Goal: Task Accomplishment & Management: Manage account settings

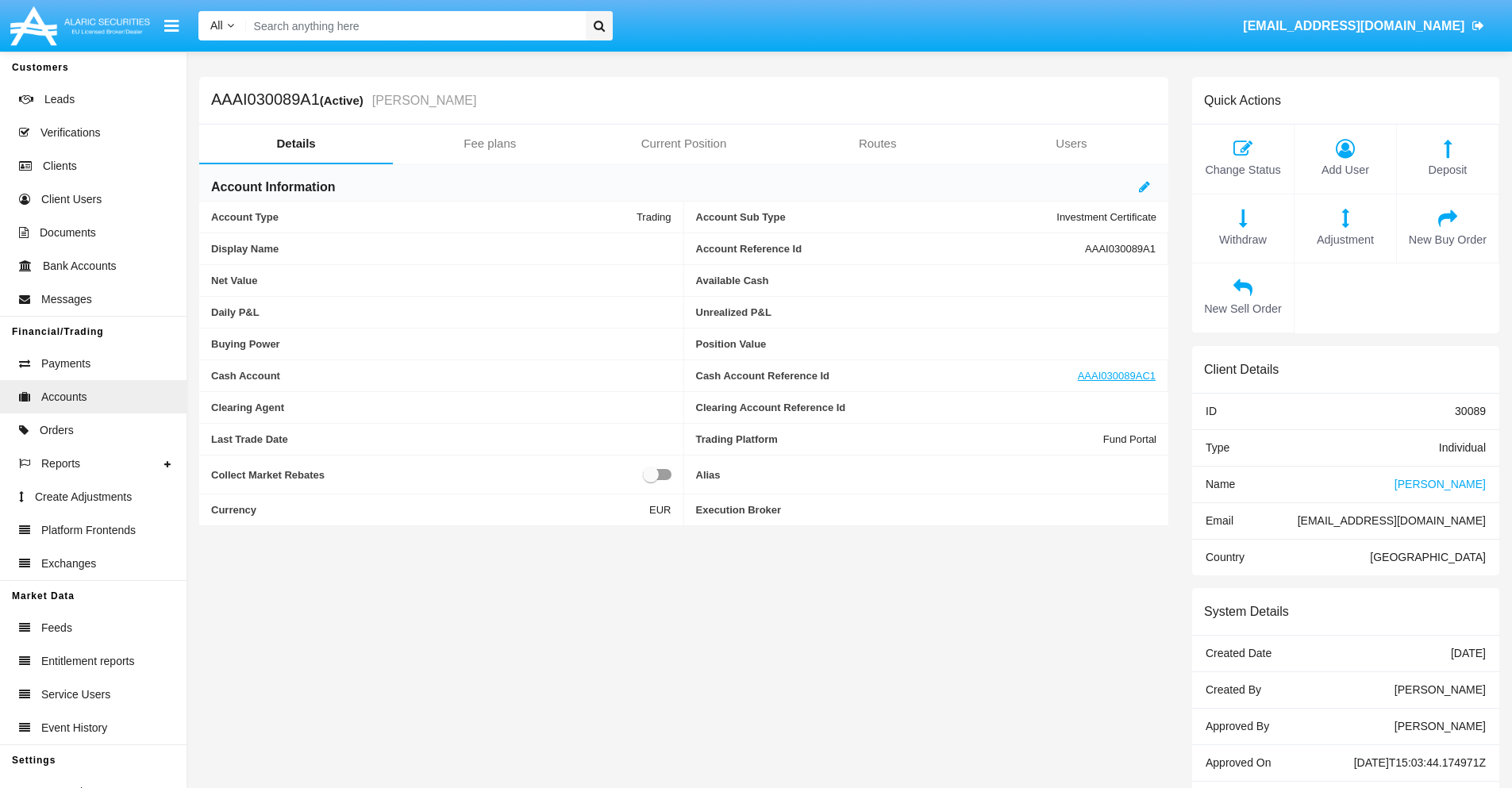
click at [489, 144] on link "Fee plans" at bounding box center [489, 143] width 193 height 38
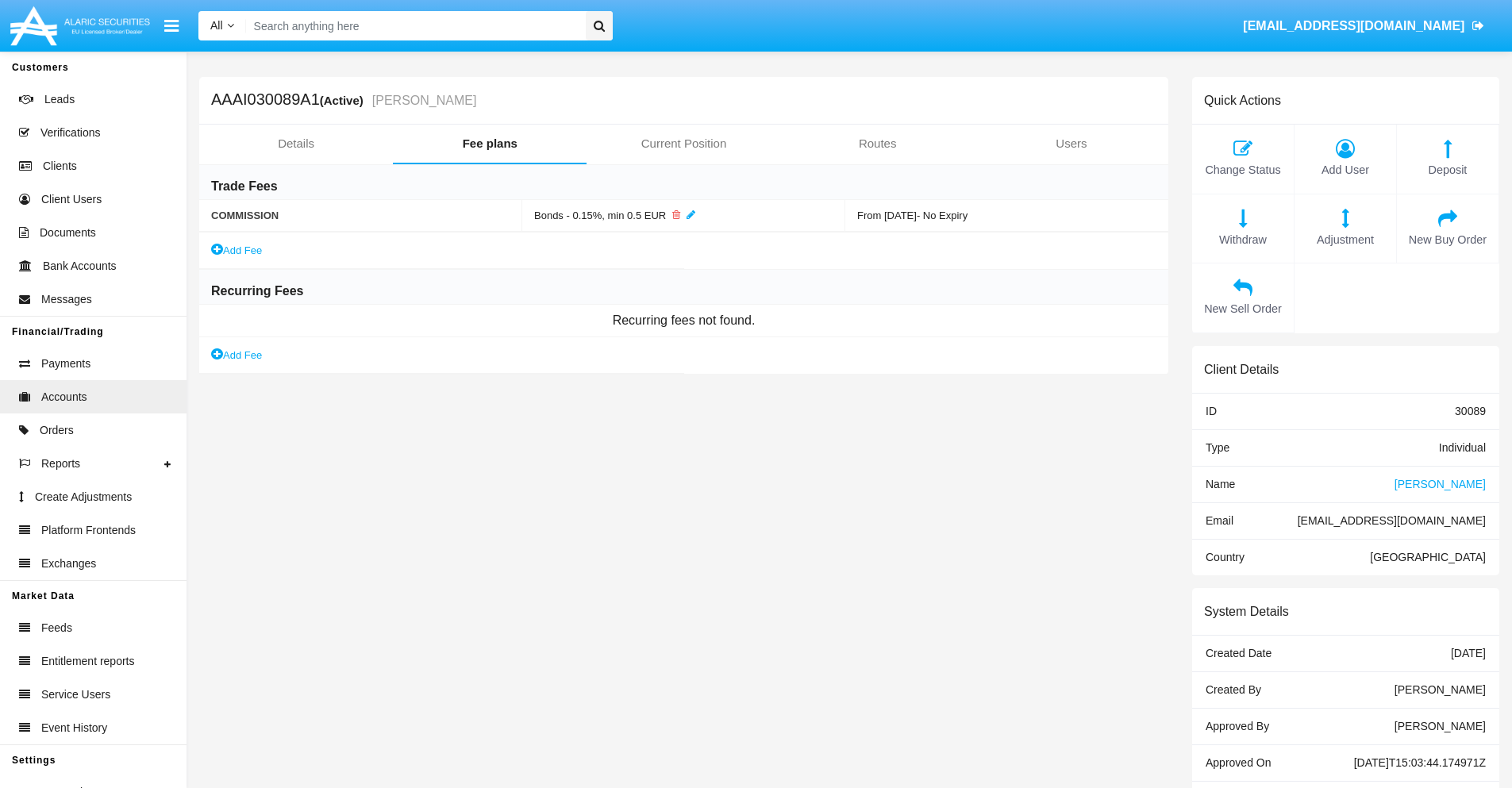
click at [237, 355] on link "Add Fee" at bounding box center [236, 355] width 51 height 16
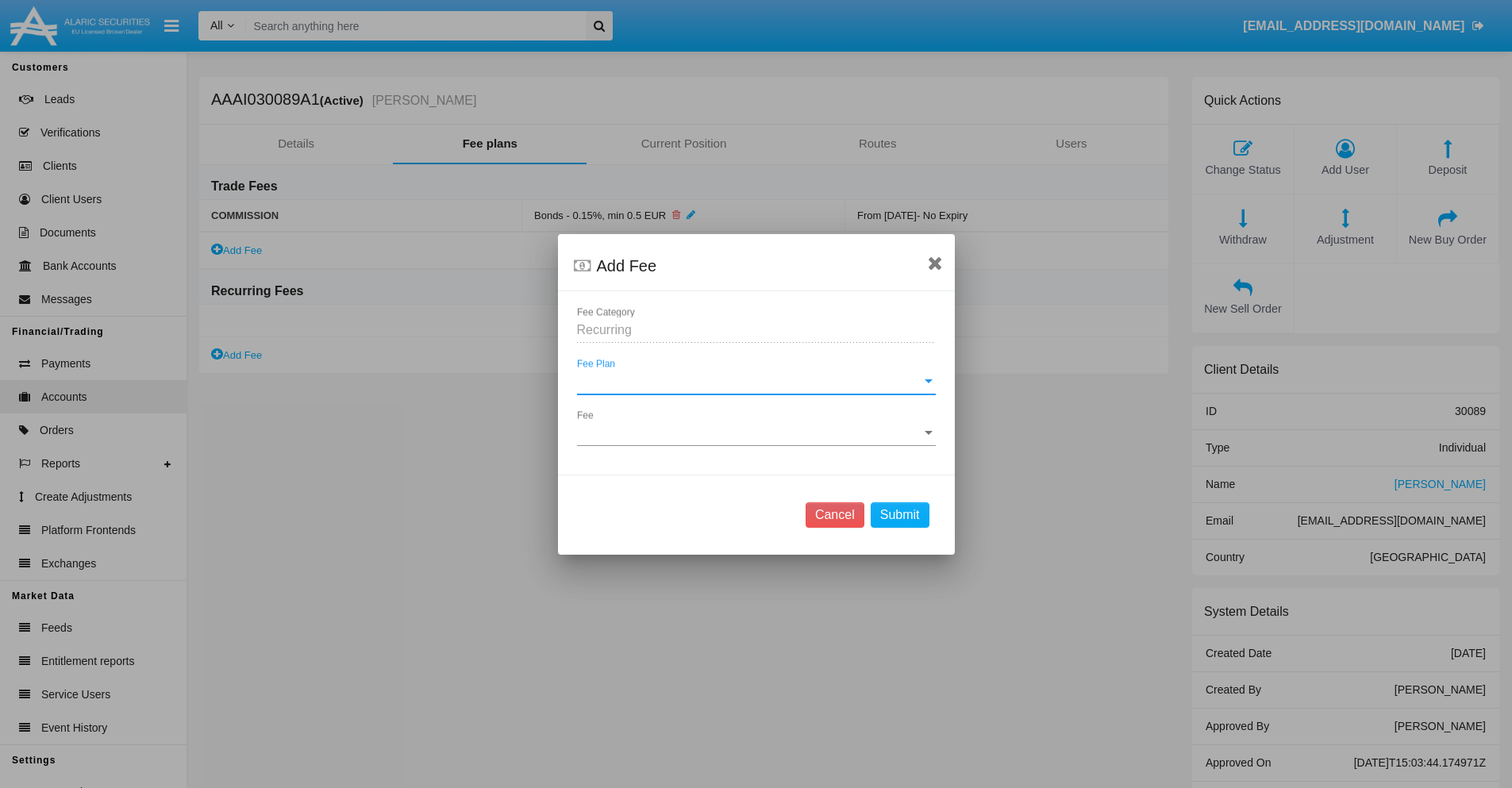
click at [756, 381] on span "Fee Plan" at bounding box center [749, 381] width 344 height 15
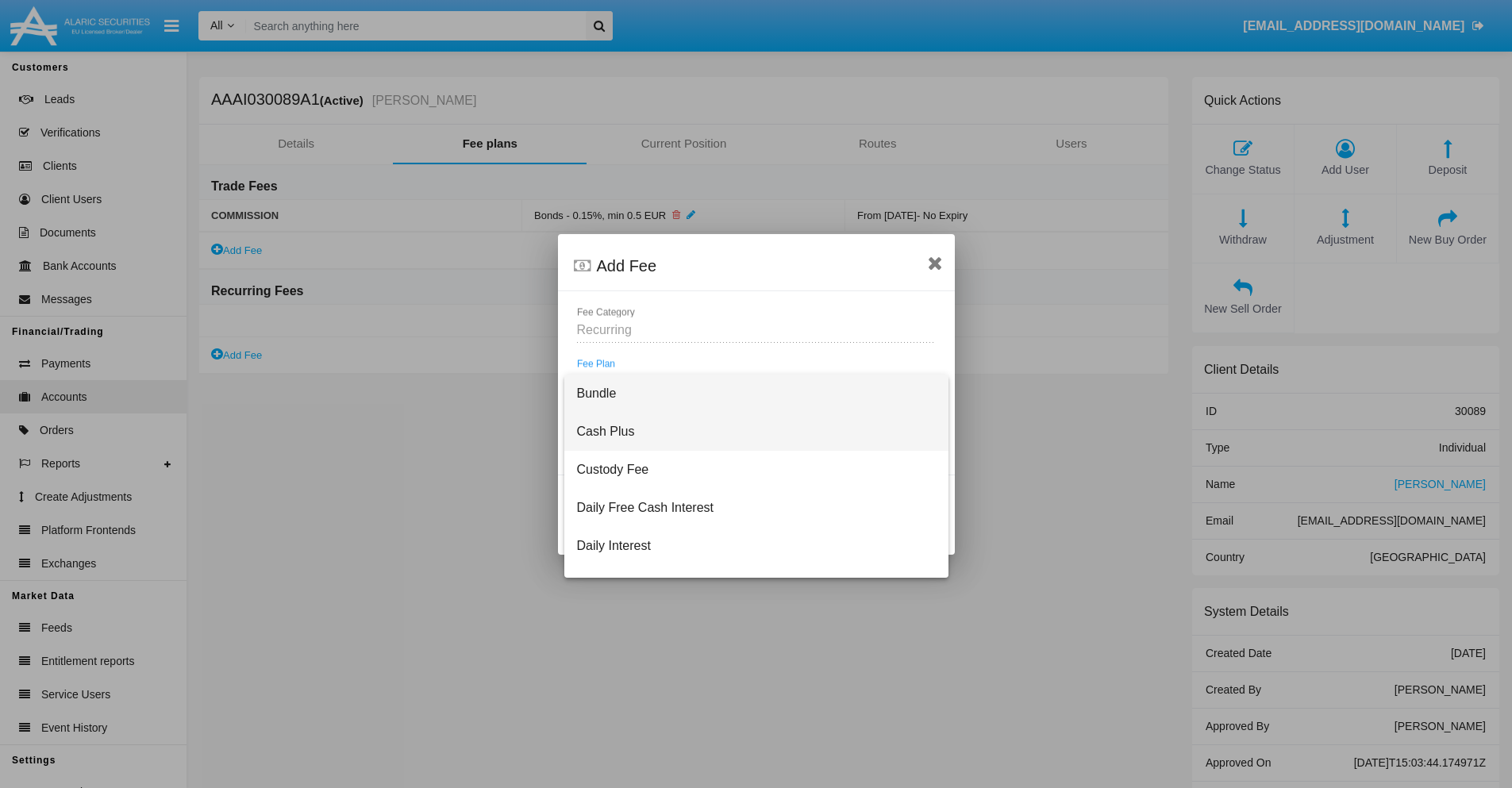
click at [750, 431] on span "Cash Plus" at bounding box center [756, 431] width 359 height 38
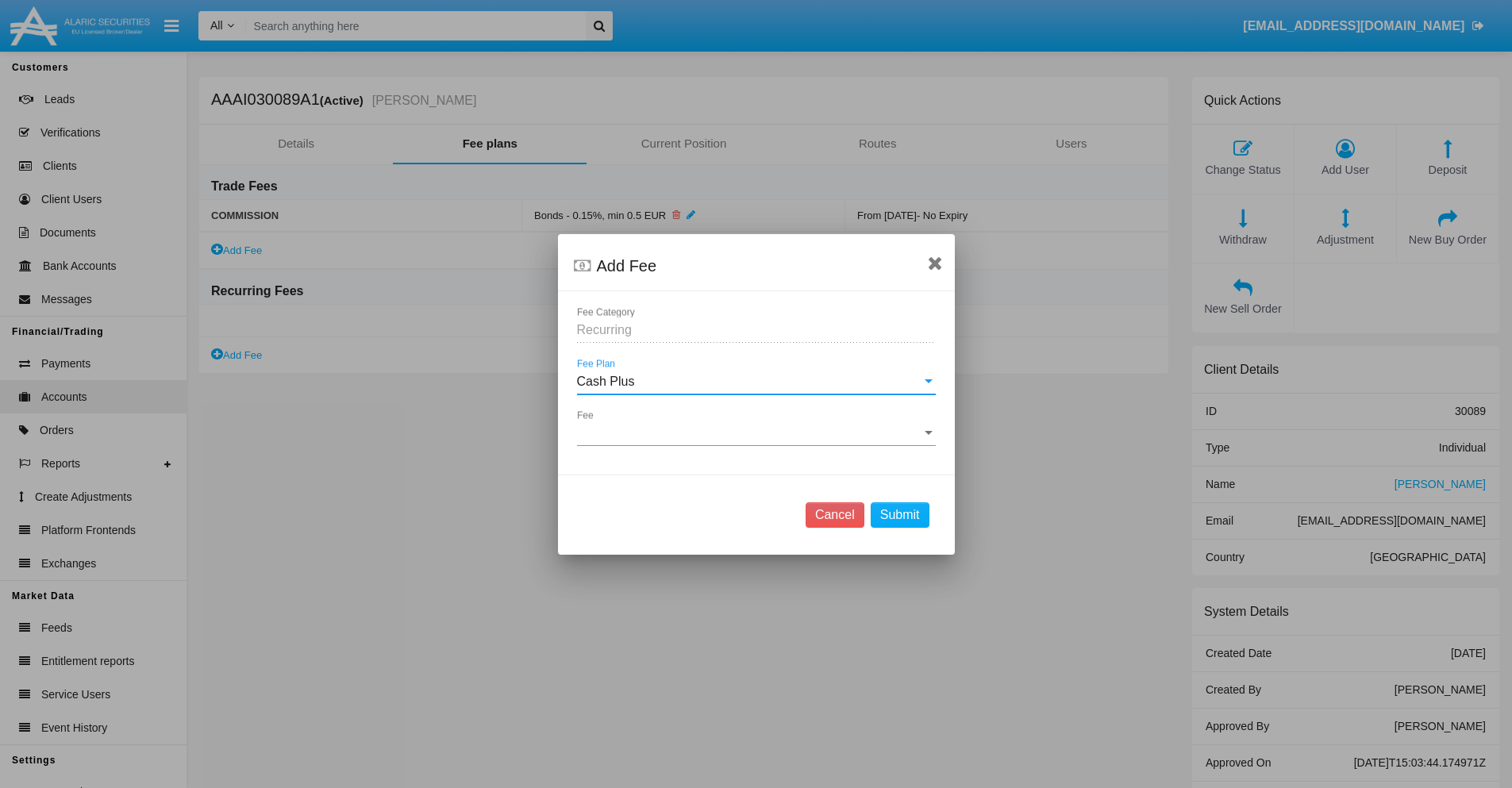
click at [756, 432] on span "Fee" at bounding box center [749, 433] width 344 height 15
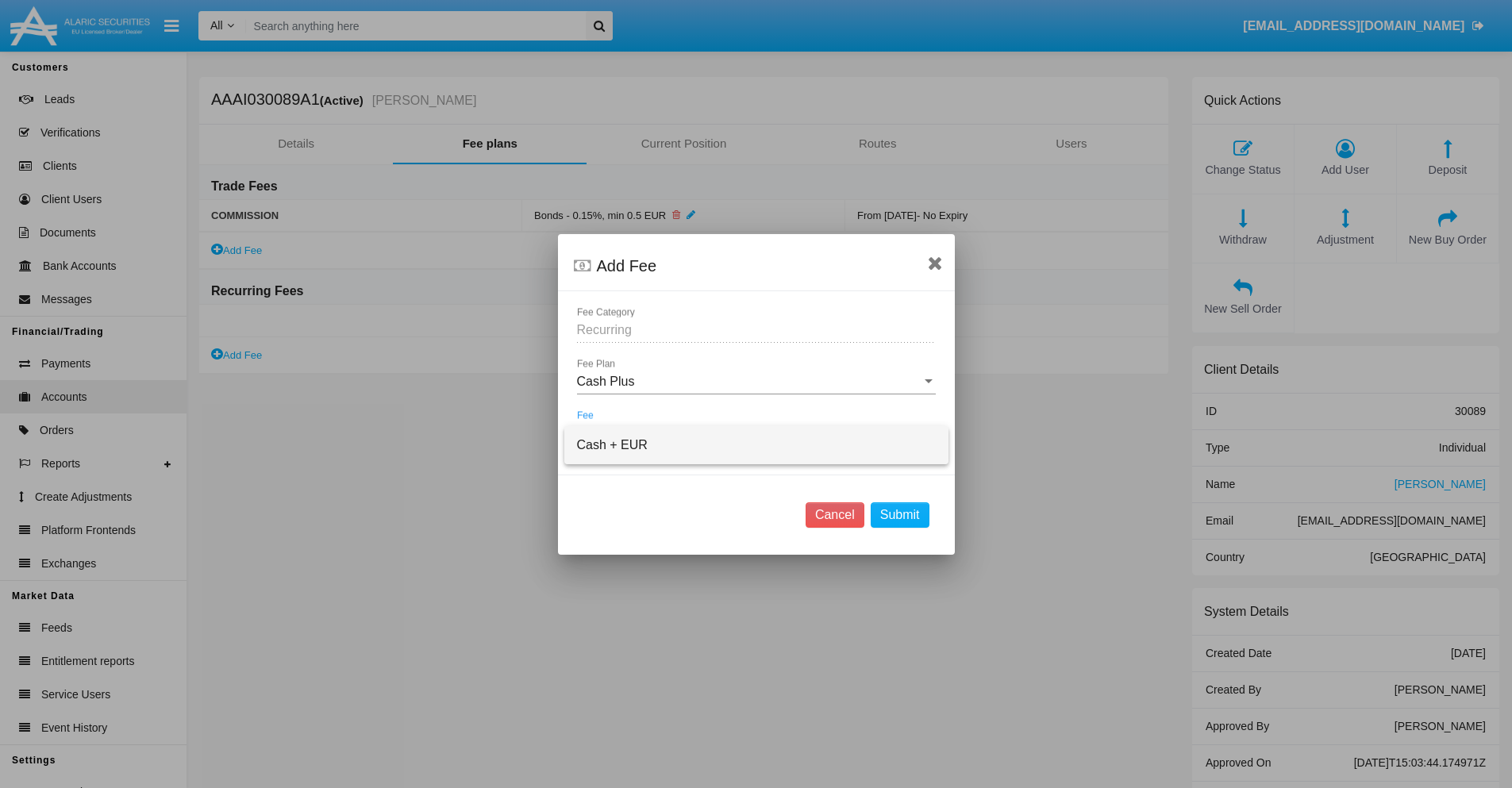
click at [756, 444] on span "Cash + EUR" at bounding box center [756, 445] width 359 height 38
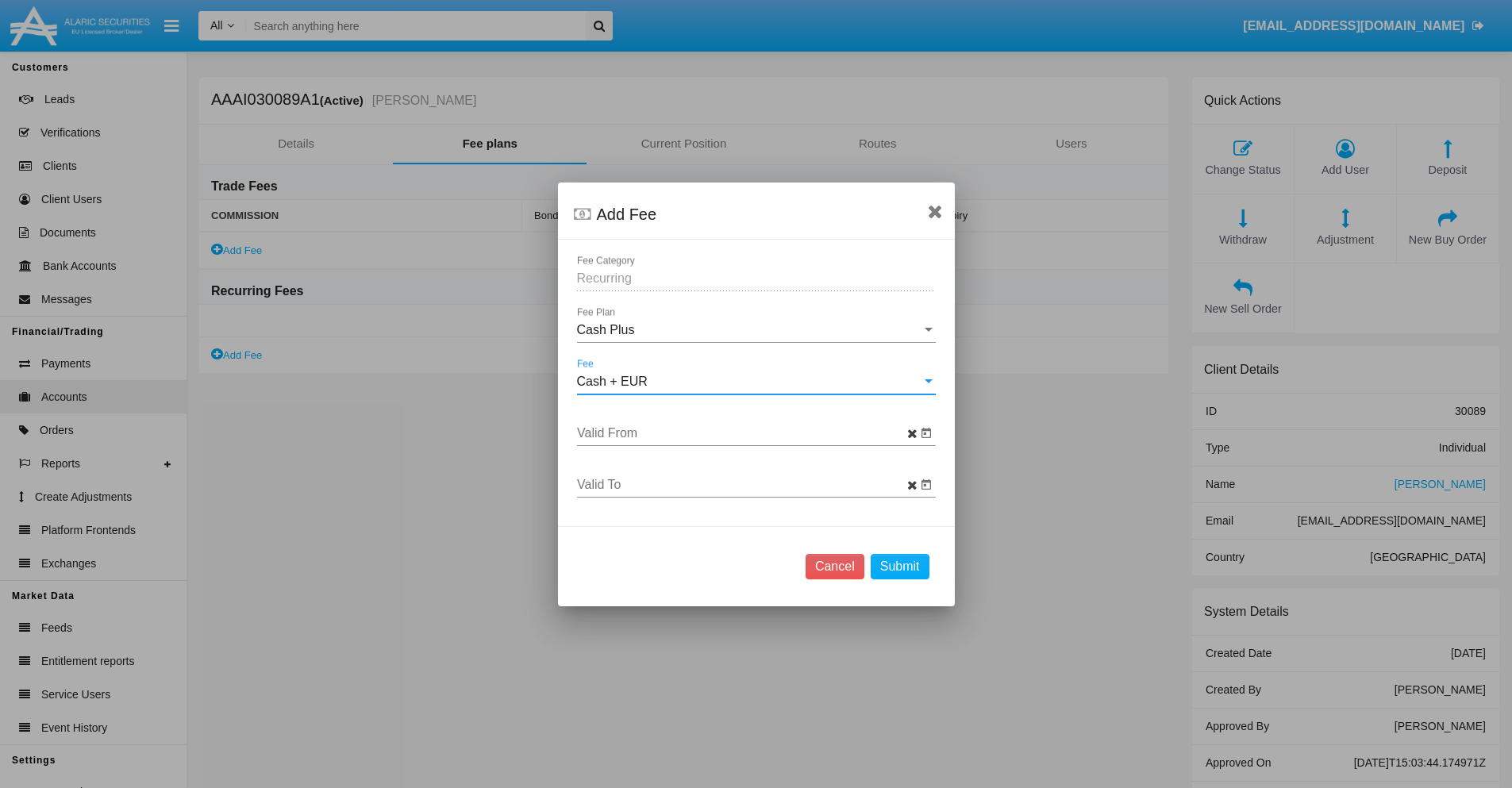
click at [746, 432] on input "Valid From" at bounding box center [746, 433] width 340 height 15
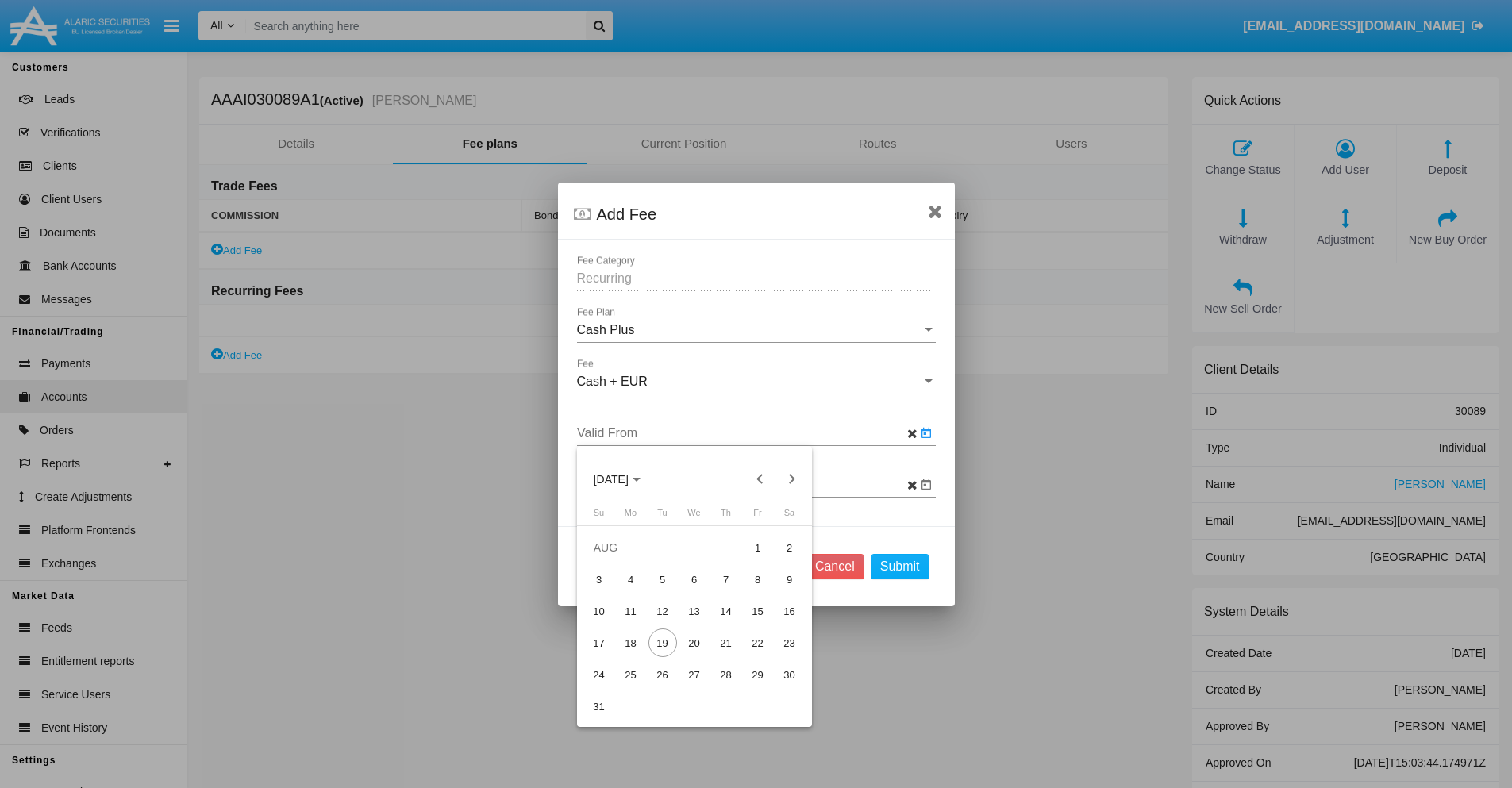
click at [625, 479] on span "[DATE]" at bounding box center [611, 479] width 35 height 13
click at [666, 591] on div "2025" at bounding box center [667, 592] width 50 height 29
click at [777, 591] on div "AUG" at bounding box center [778, 592] width 50 height 29
click at [662, 643] on div "19" at bounding box center [663, 643] width 29 height 29
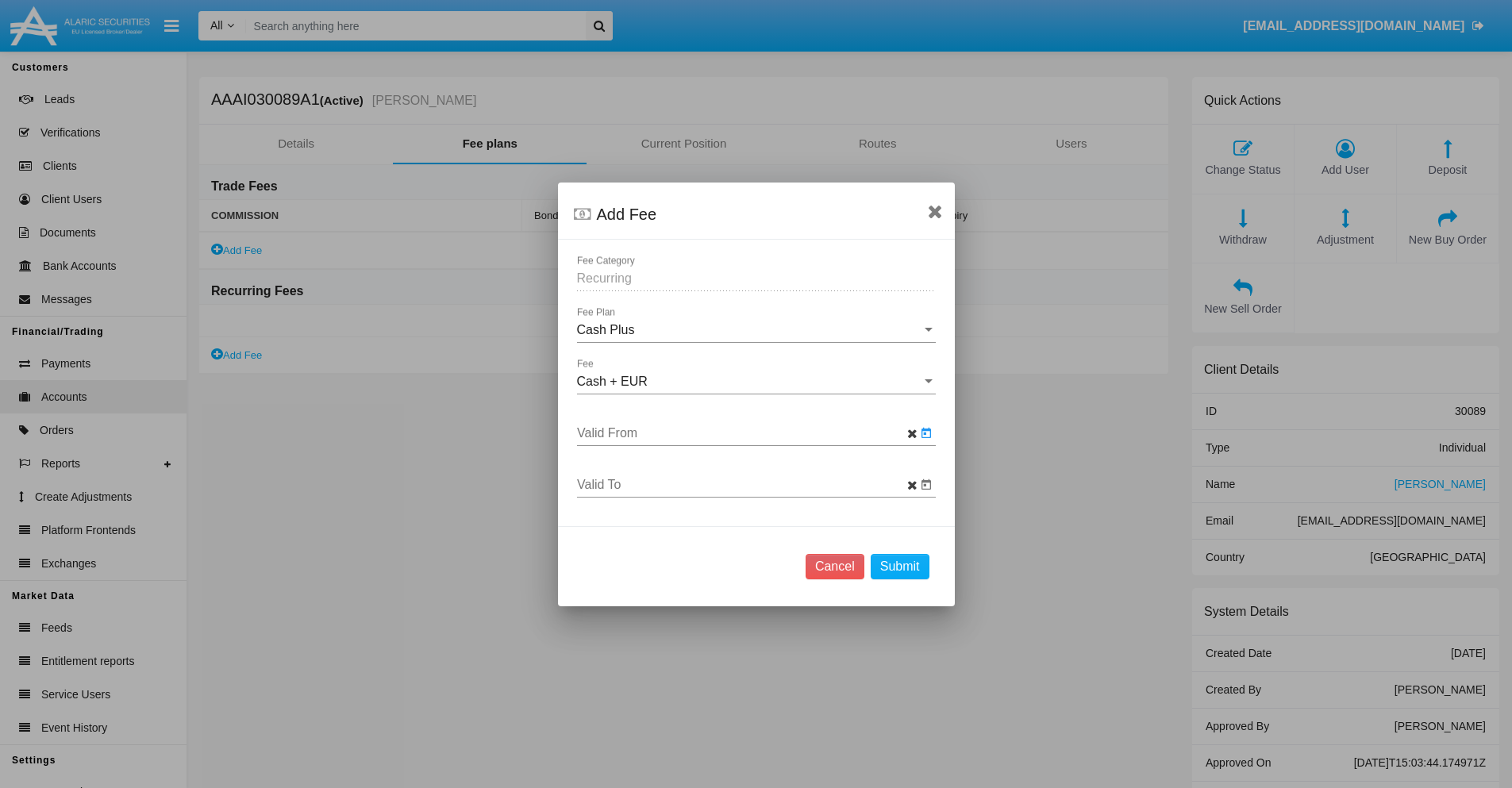
type input "[DATE]"
click at [746, 483] on input "Valid To" at bounding box center [746, 484] width 340 height 15
click at [625, 214] on span "[DATE]" at bounding box center [611, 214] width 35 height 13
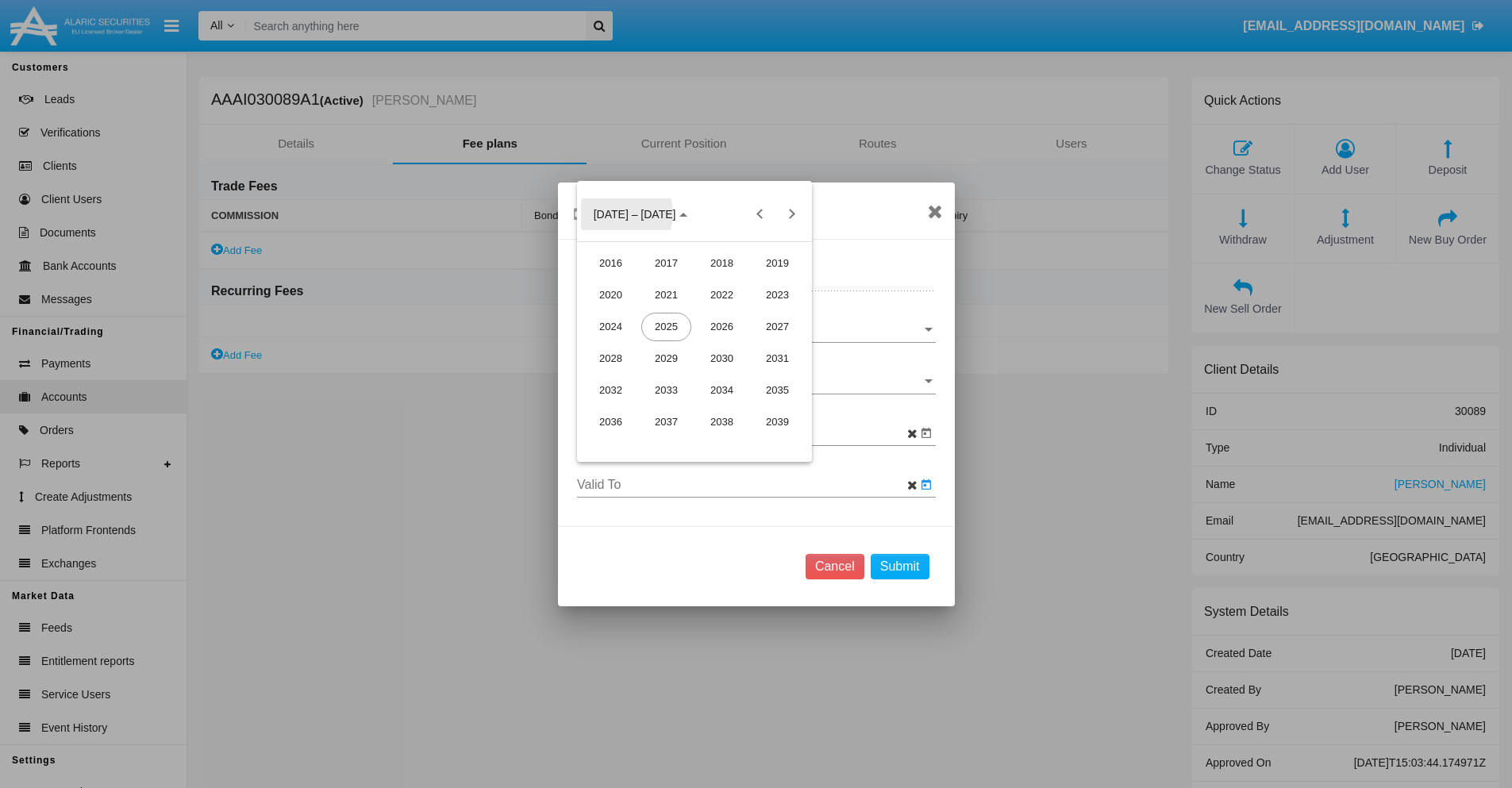
click at [666, 326] on div "2025" at bounding box center [667, 327] width 50 height 29
click at [610, 358] on div "SEP" at bounding box center [611, 359] width 50 height 29
click at [789, 378] on div "20" at bounding box center [790, 378] width 29 height 29
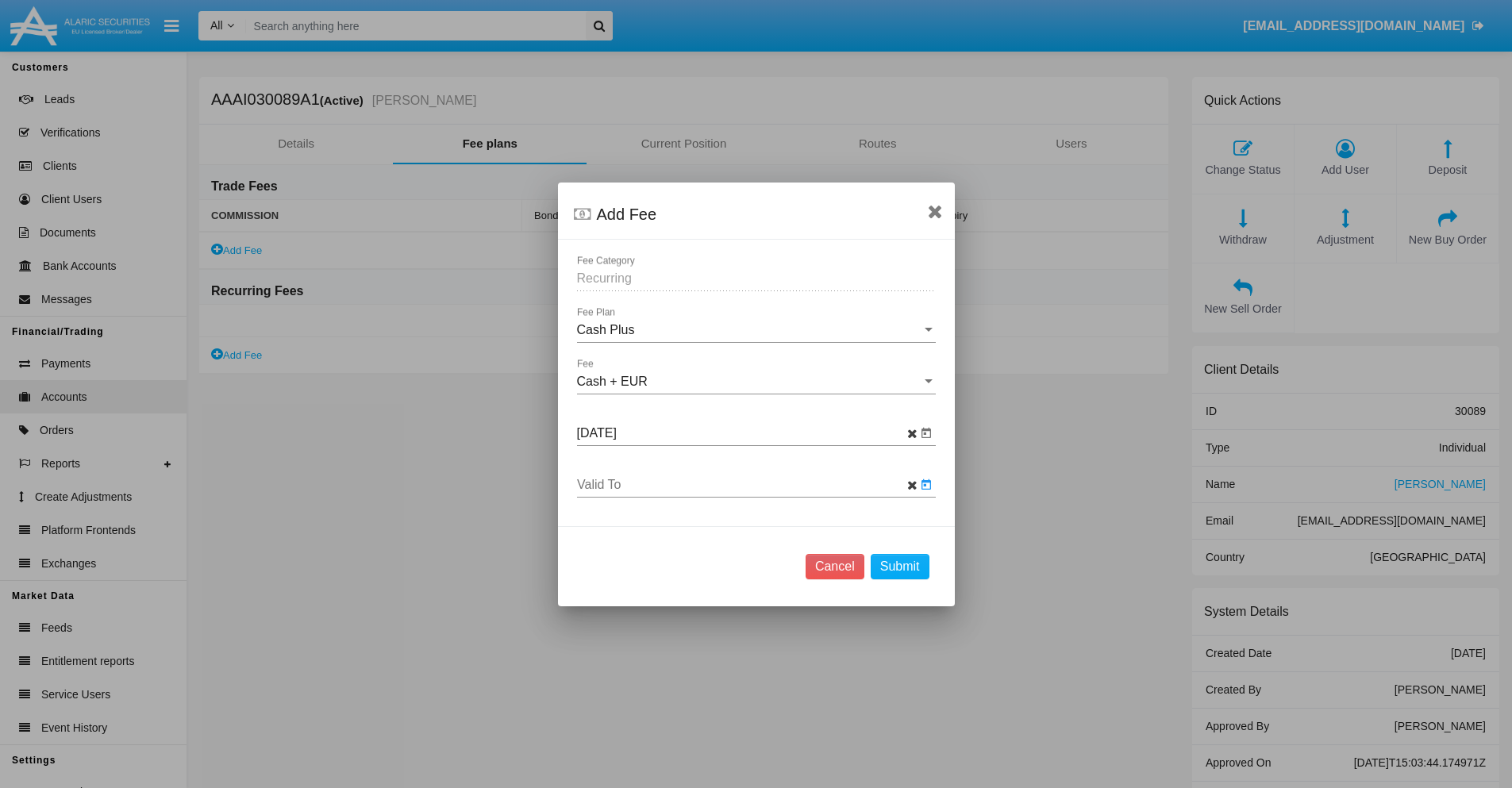
type input "[DATE]"
click at [900, 566] on button "Submit" at bounding box center [900, 567] width 59 height 25
